Goal: Task Accomplishment & Management: Manage account settings

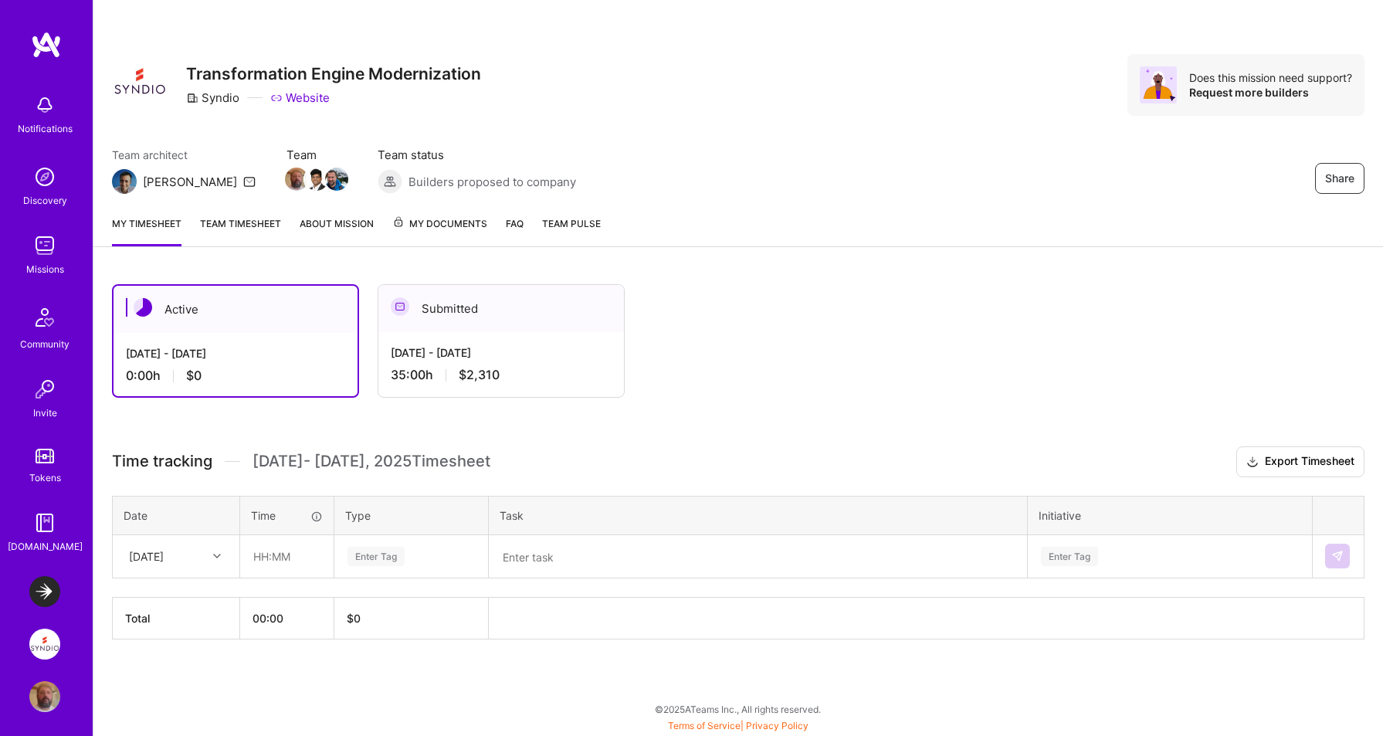
click at [258, 224] on link "Team timesheet" at bounding box center [240, 230] width 81 height 31
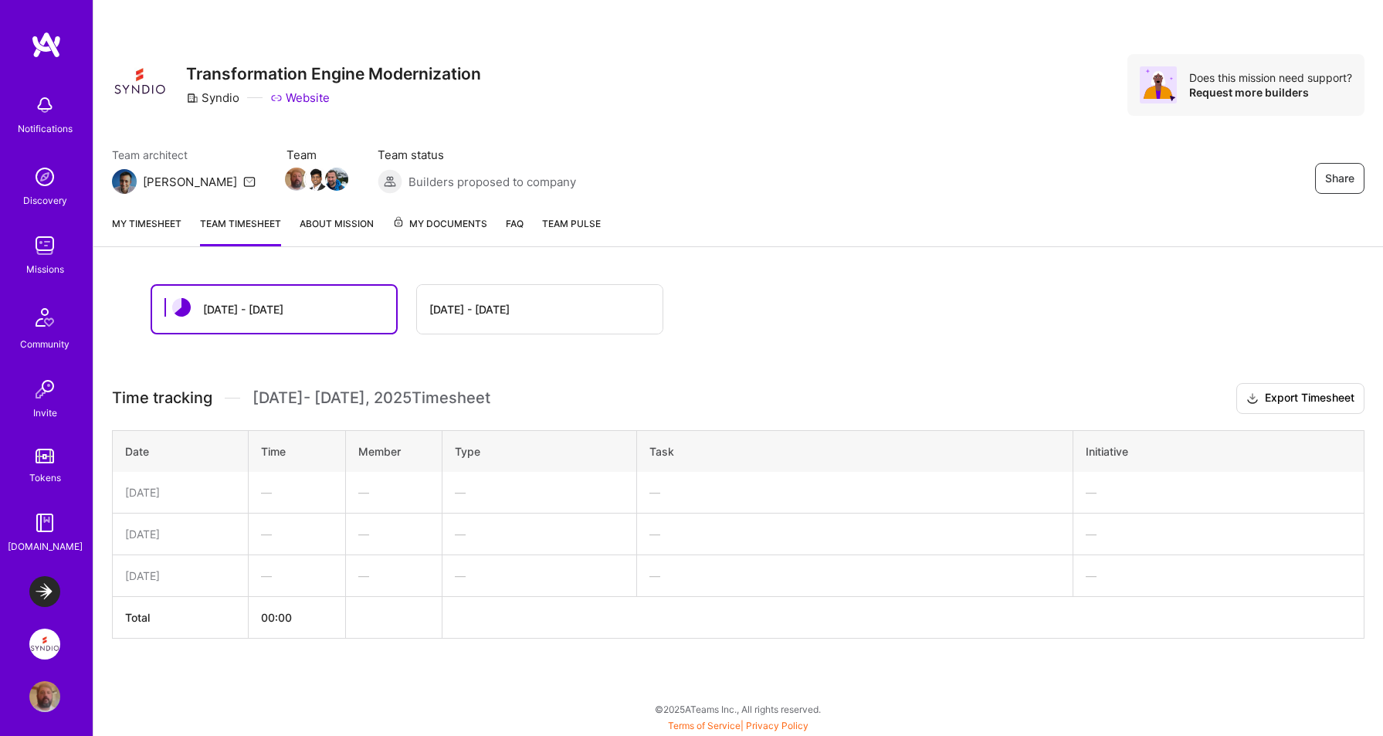
click at [472, 323] on div "[DATE] - [DATE]" at bounding box center [540, 309] width 246 height 49
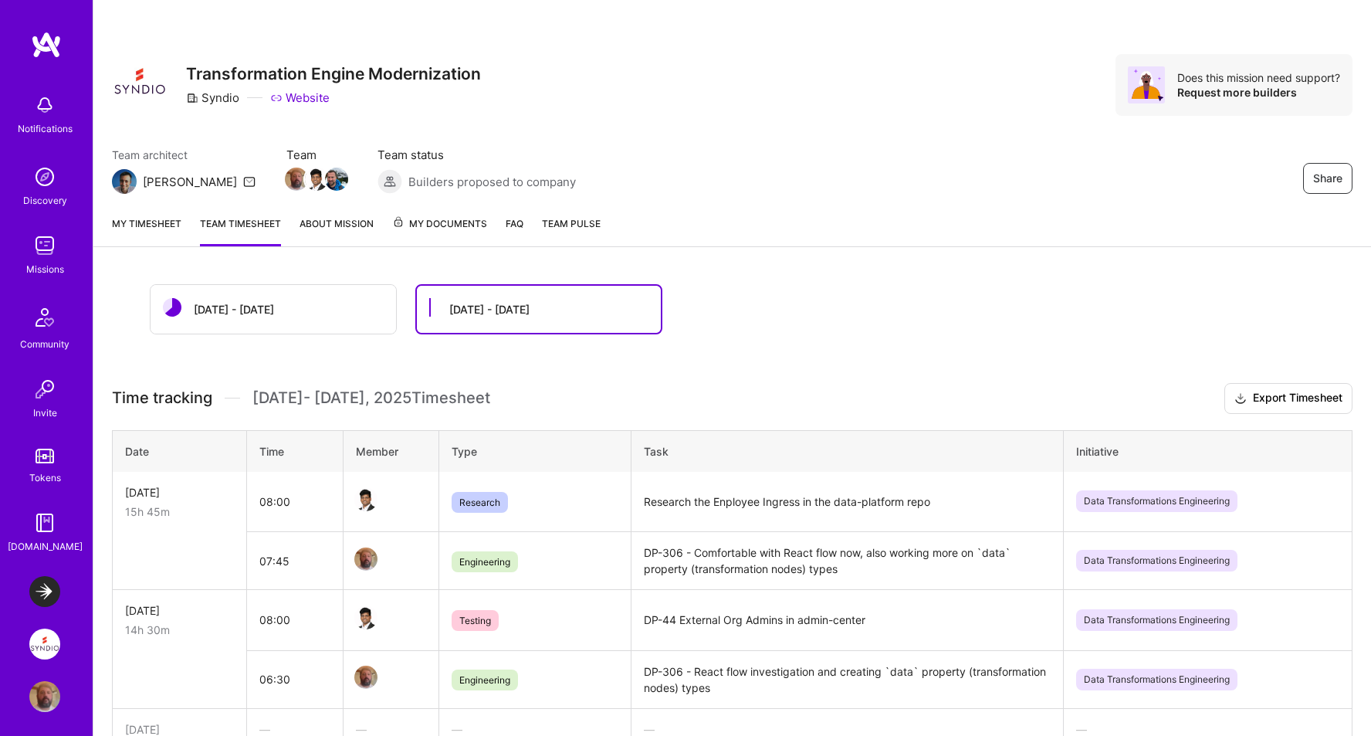
click at [151, 222] on link "My timesheet" at bounding box center [146, 230] width 69 height 31
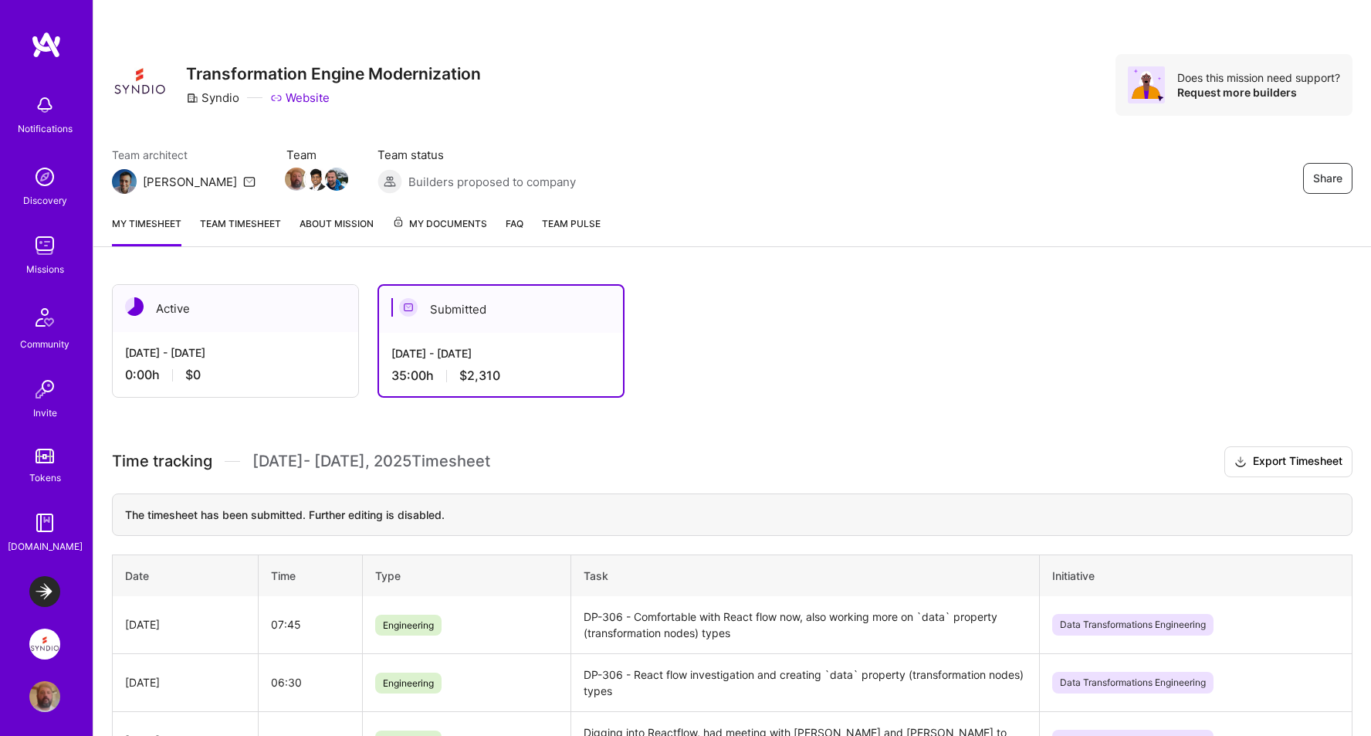
click at [578, 223] on span "Team Pulse" at bounding box center [571, 224] width 59 height 12
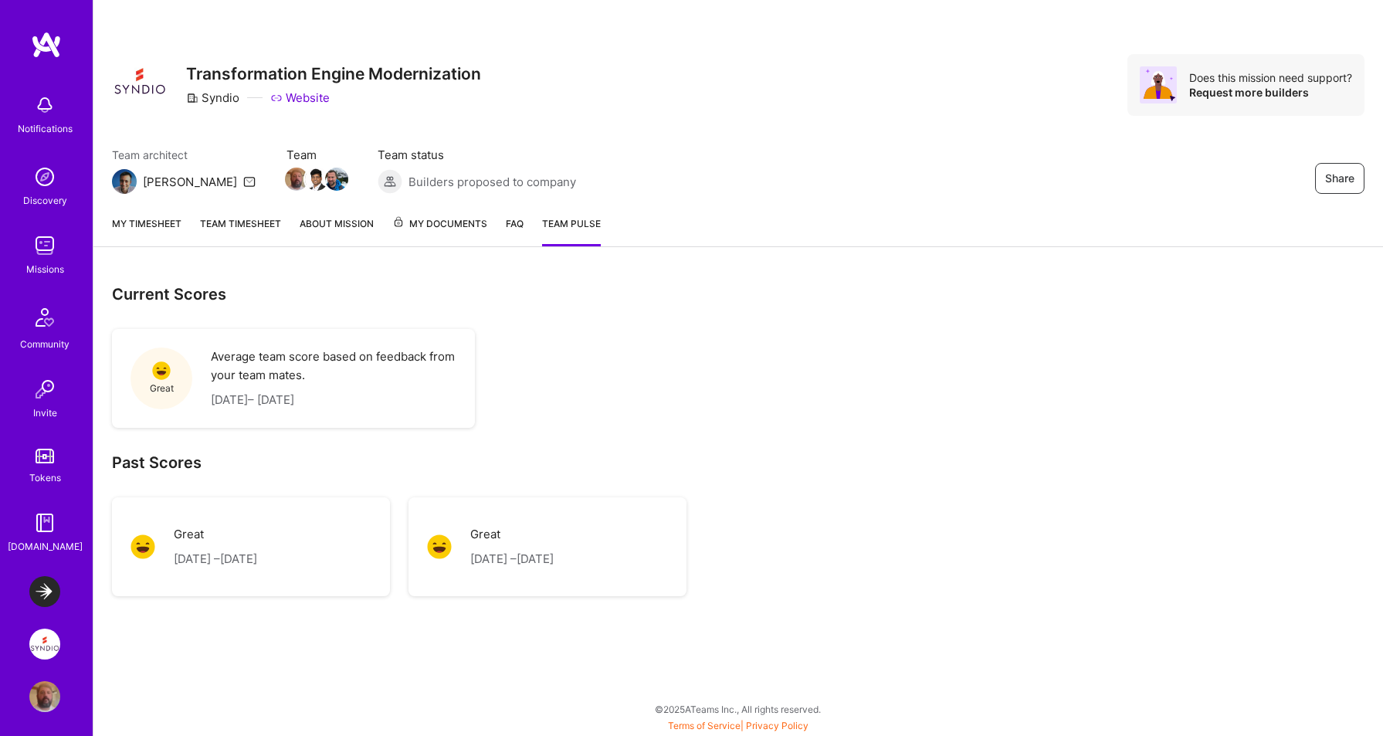
click at [459, 223] on span "My Documents" at bounding box center [439, 223] width 95 height 17
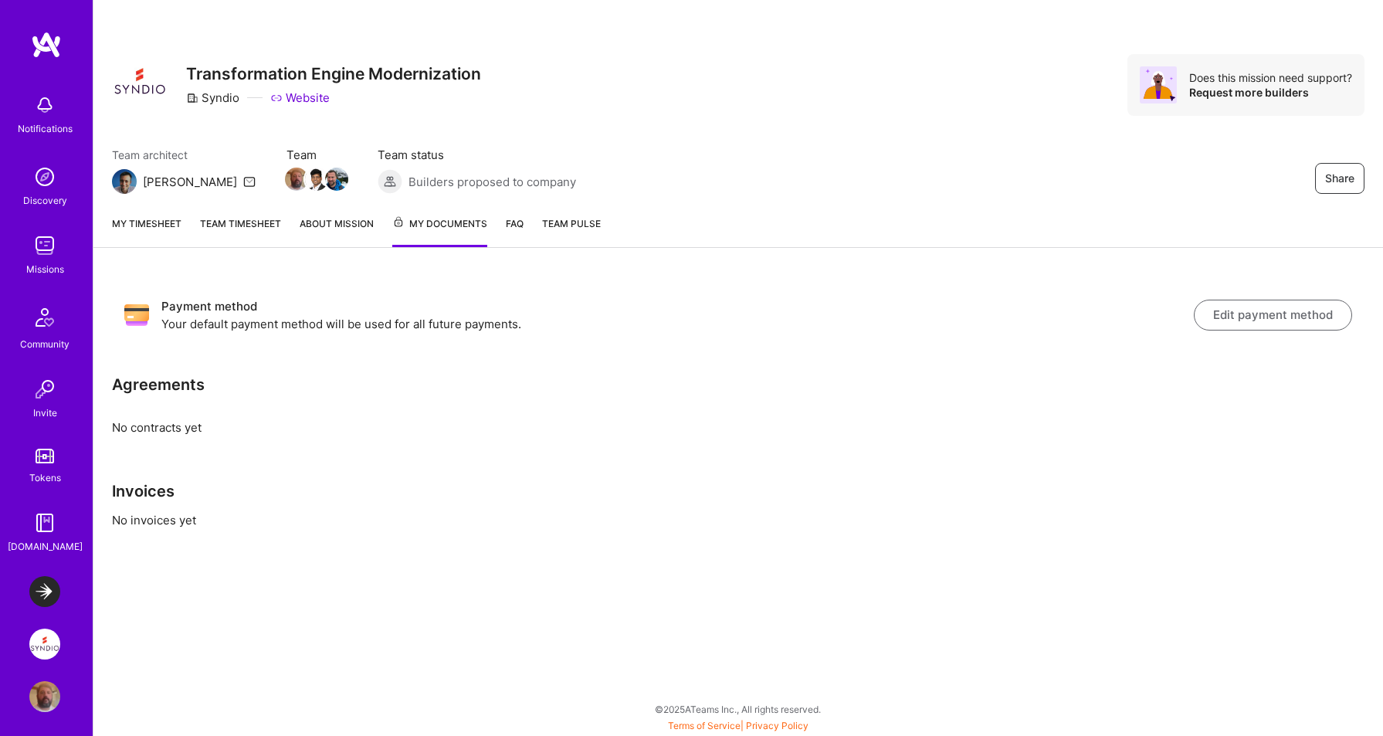
click at [154, 222] on link "My timesheet" at bounding box center [146, 231] width 69 height 32
